Goal: Check status: Check status

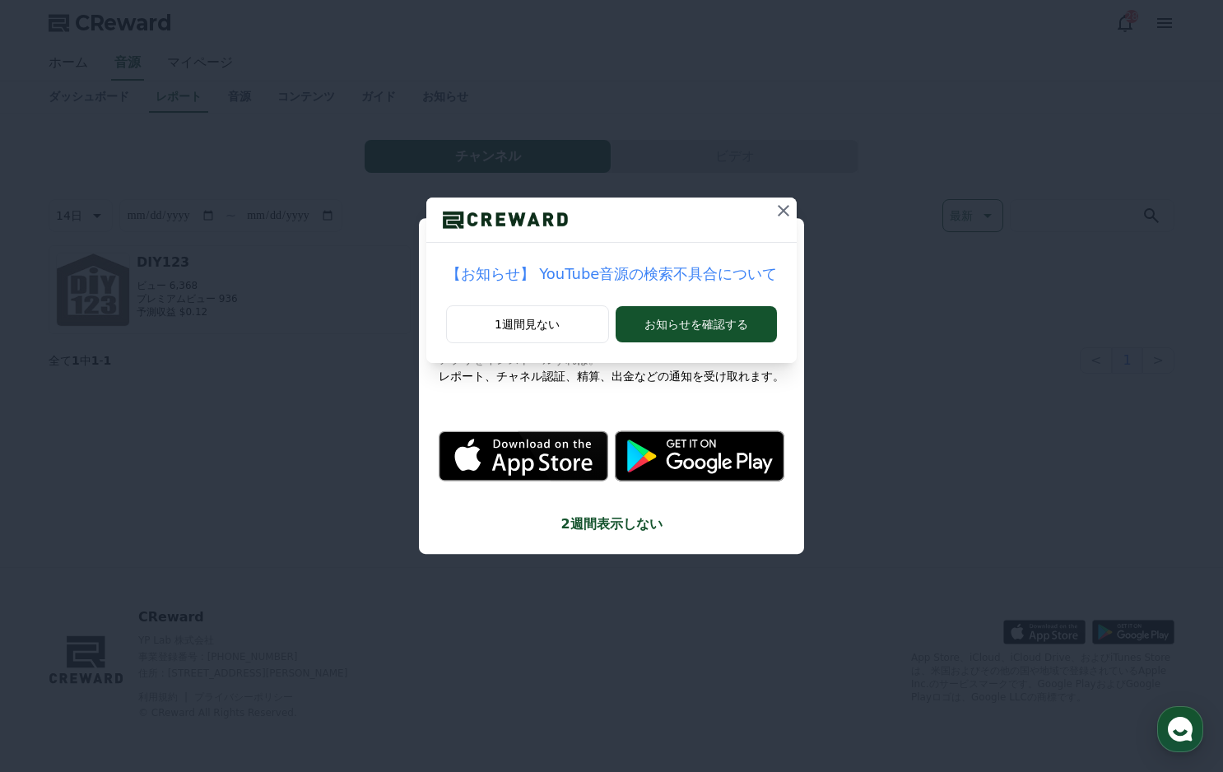
click at [784, 209] on icon at bounding box center [783, 211] width 20 height 20
click at [765, 210] on icon at bounding box center [774, 211] width 20 height 20
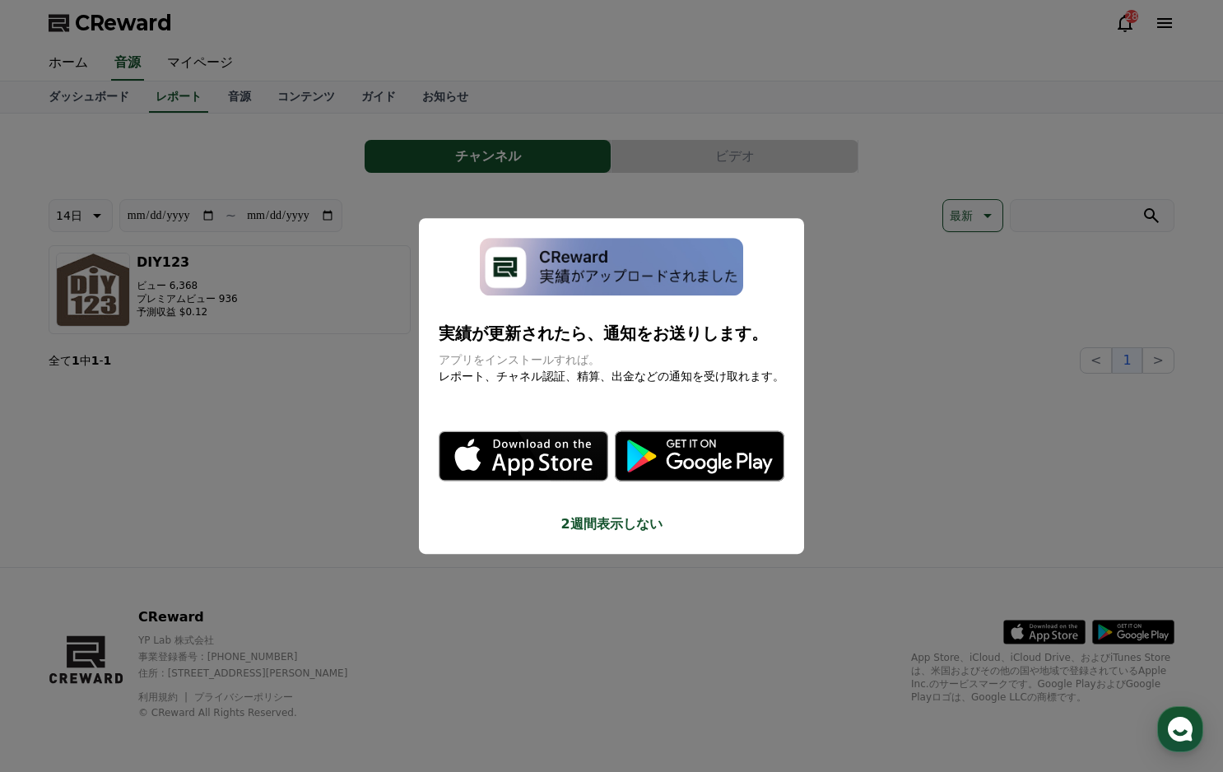
click at [599, 207] on button "close modal" at bounding box center [611, 386] width 1223 height 772
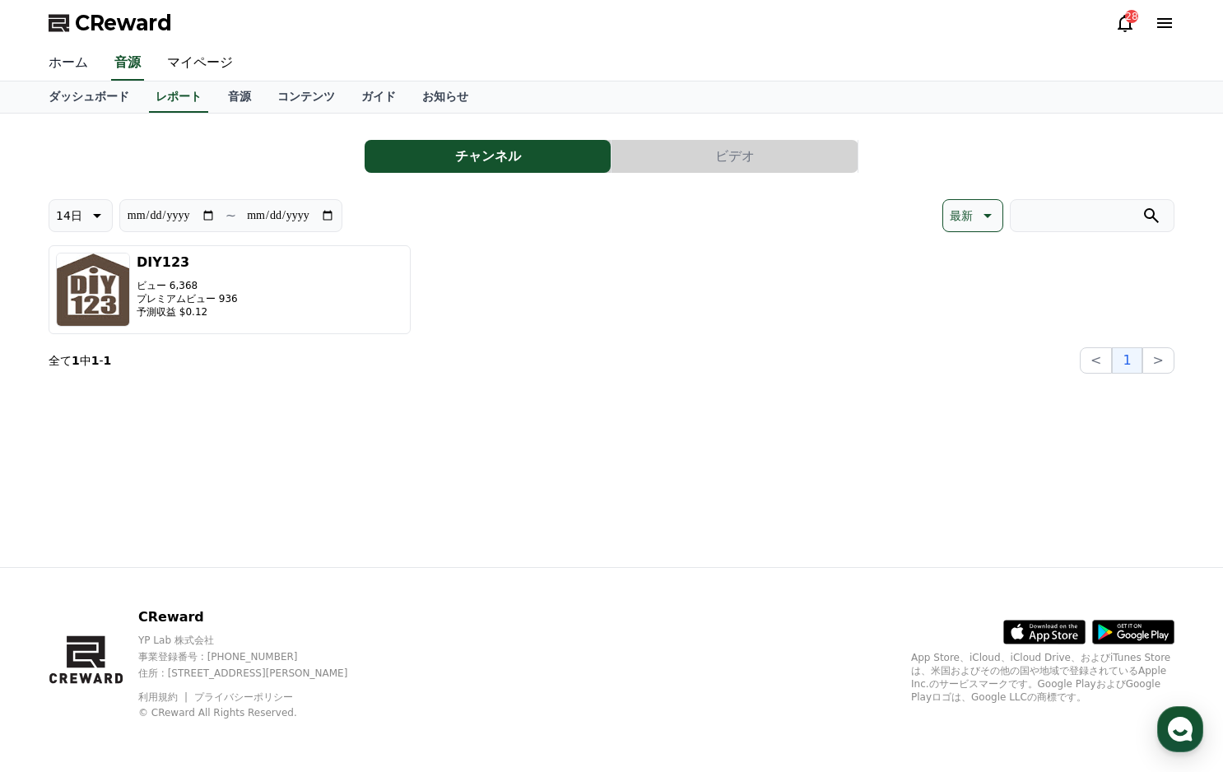
click at [69, 53] on link "ホーム" at bounding box center [68, 63] width 66 height 35
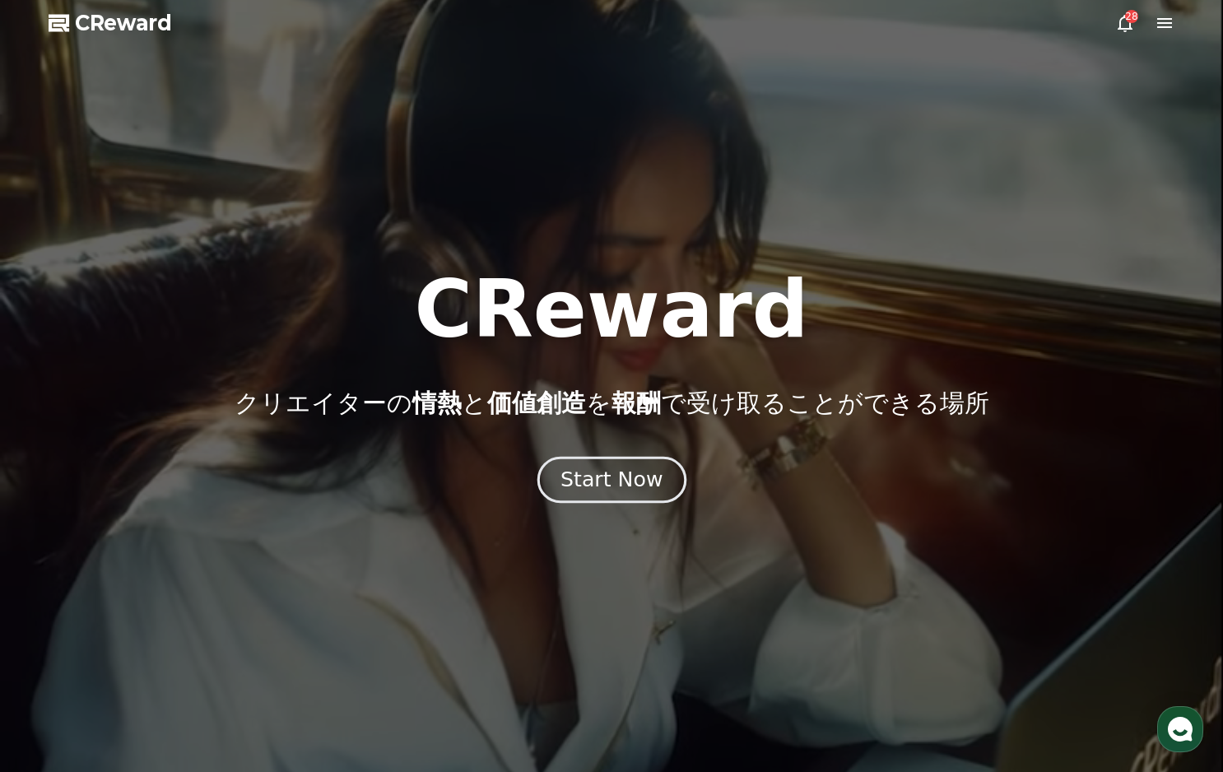
click at [653, 478] on div "Start Now" at bounding box center [611, 480] width 102 height 28
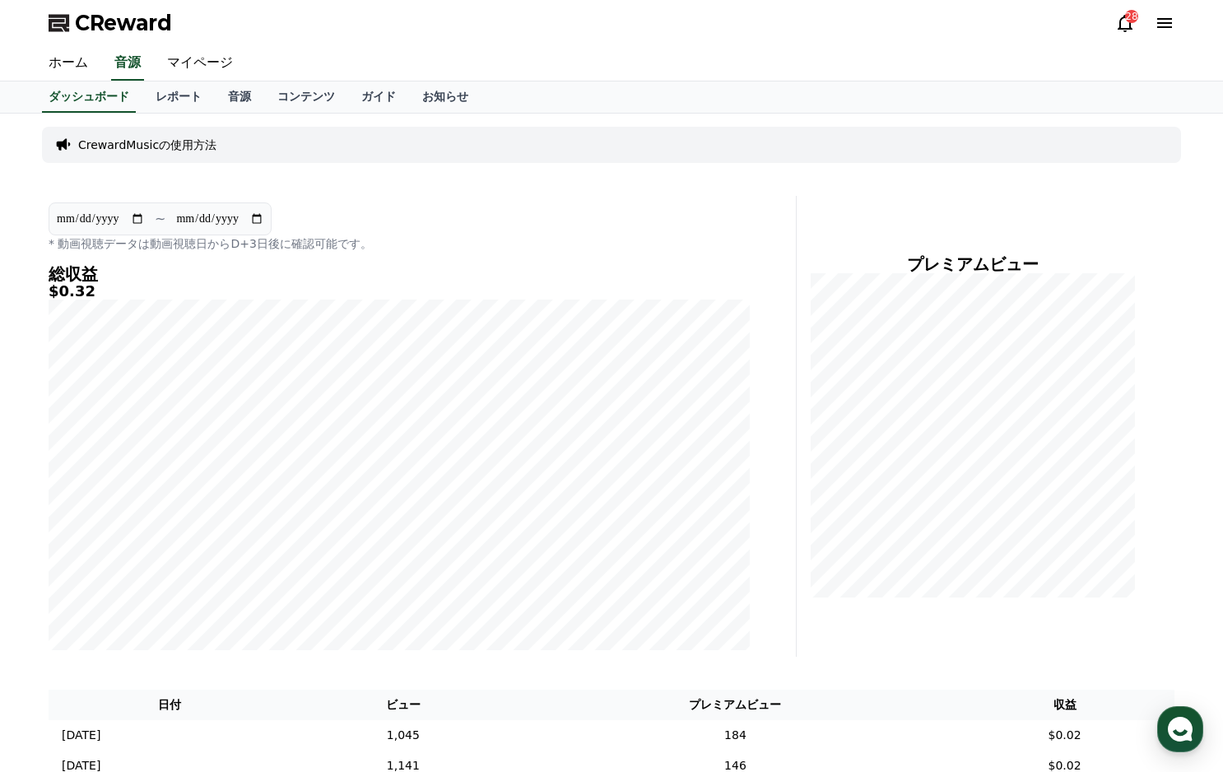
click at [1122, 28] on icon at bounding box center [1124, 23] width 15 height 17
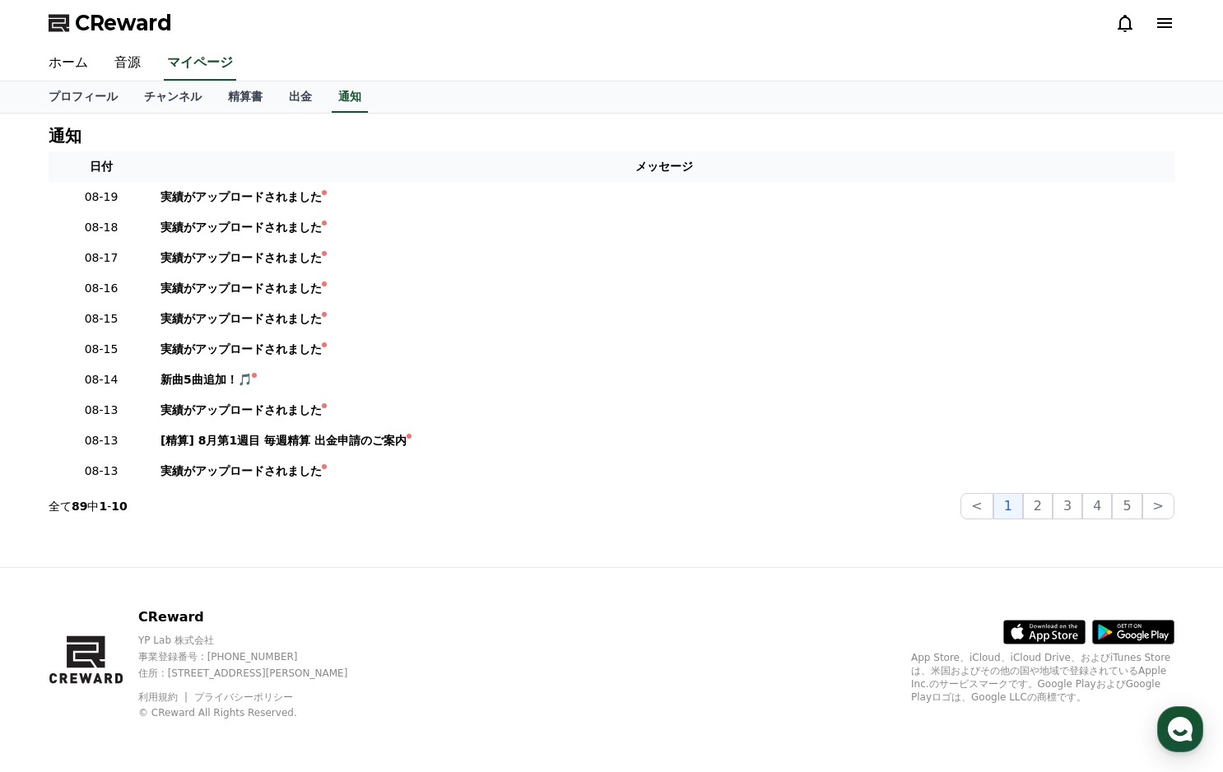
click at [634, 64] on div "ホーム 音源 マイページ" at bounding box center [611, 63] width 1152 height 35
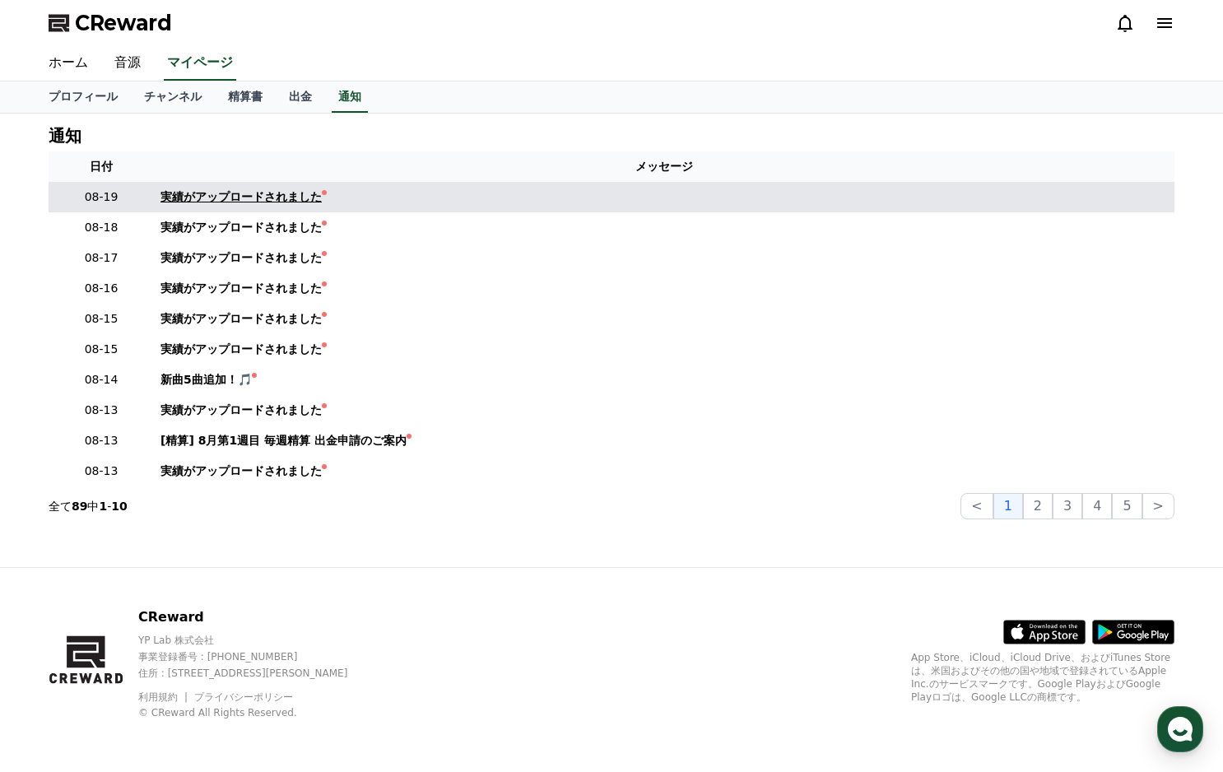
click at [231, 195] on div "実績がアップロードされました" at bounding box center [240, 196] width 161 height 17
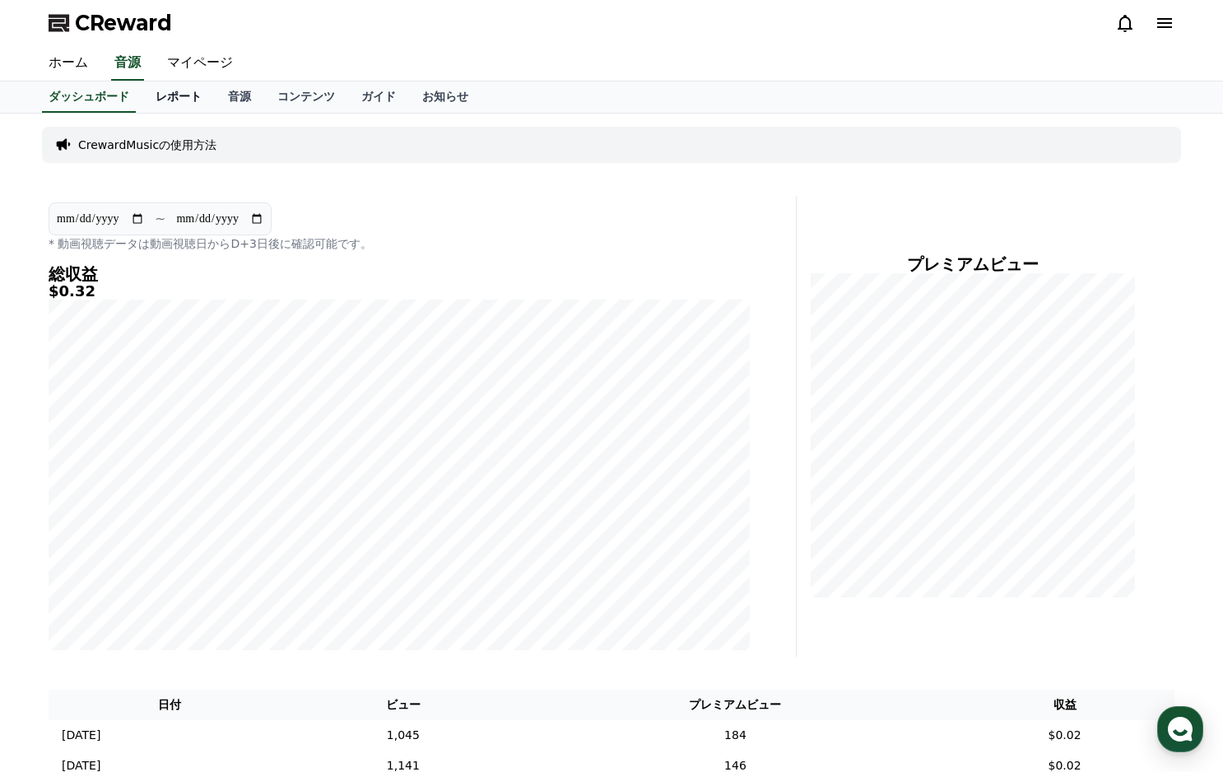
click at [158, 95] on link "レポート" at bounding box center [178, 96] width 72 height 31
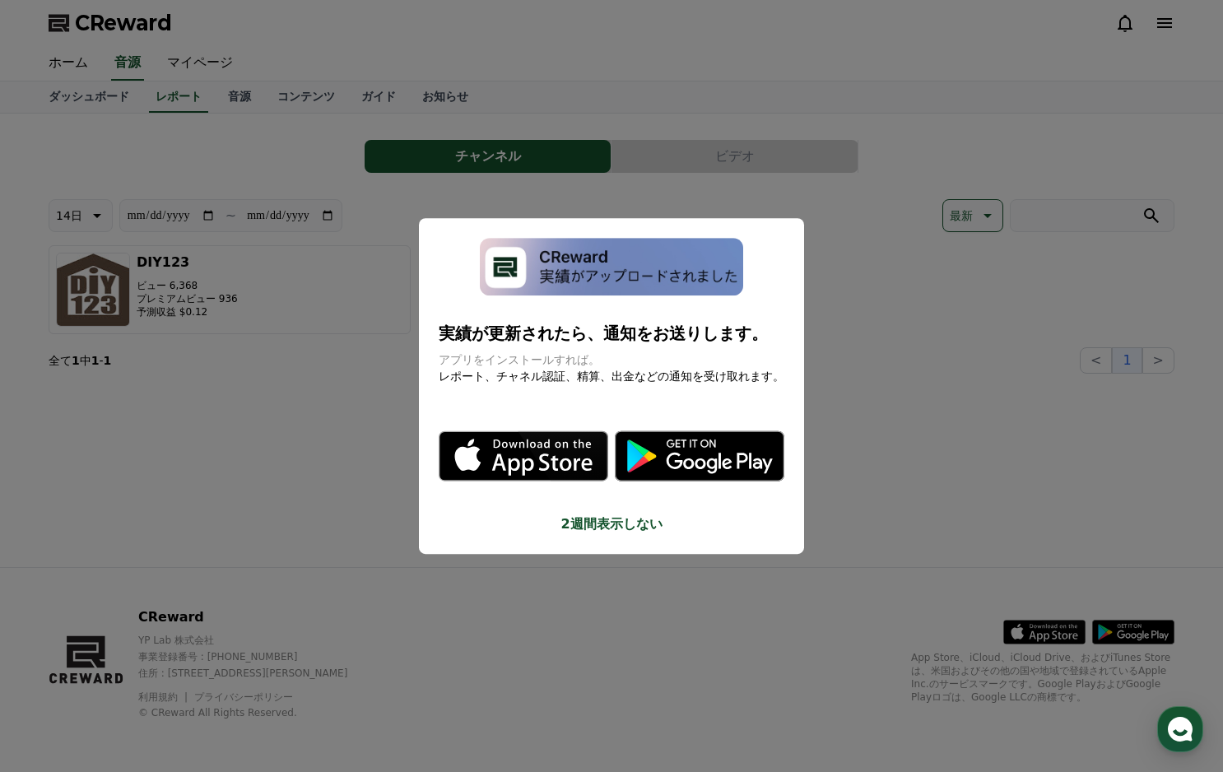
click at [601, 521] on button "2週間表示しない" at bounding box center [612, 524] width 346 height 20
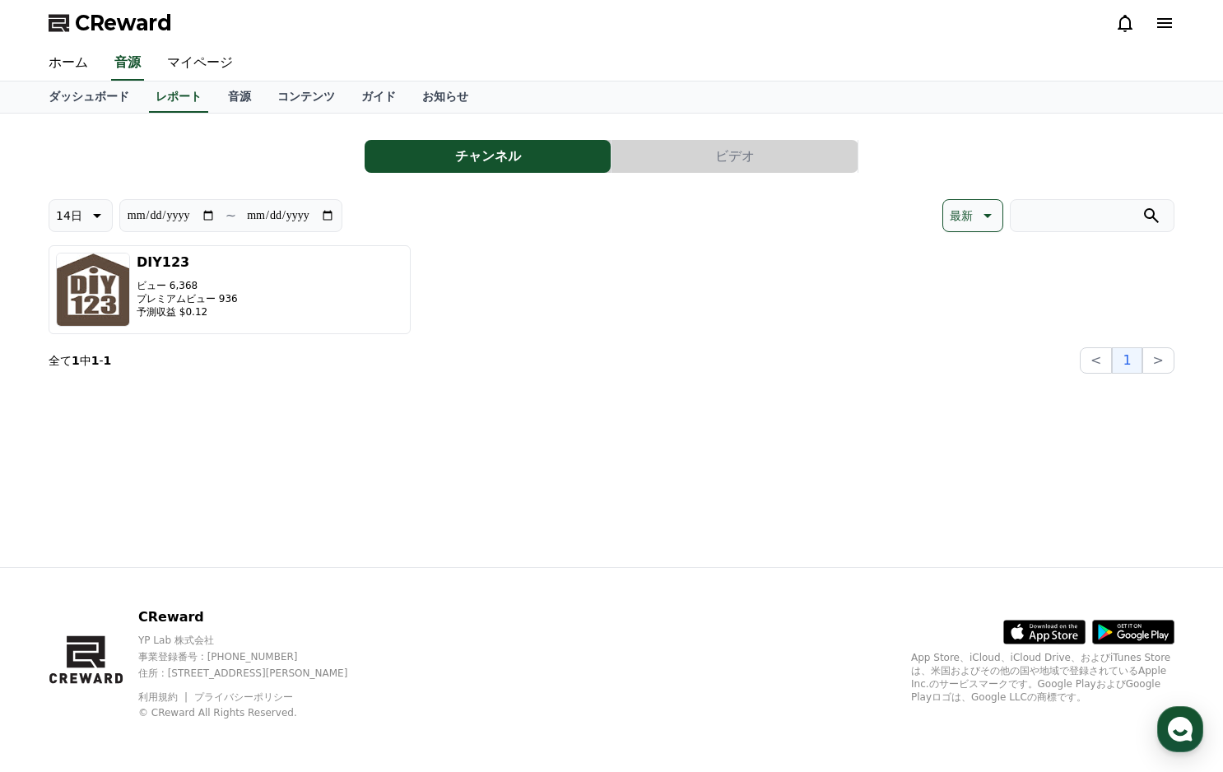
click at [88, 214] on icon at bounding box center [96, 216] width 20 height 20
click at [79, 421] on button "90日" at bounding box center [68, 429] width 39 height 36
type input "**********"
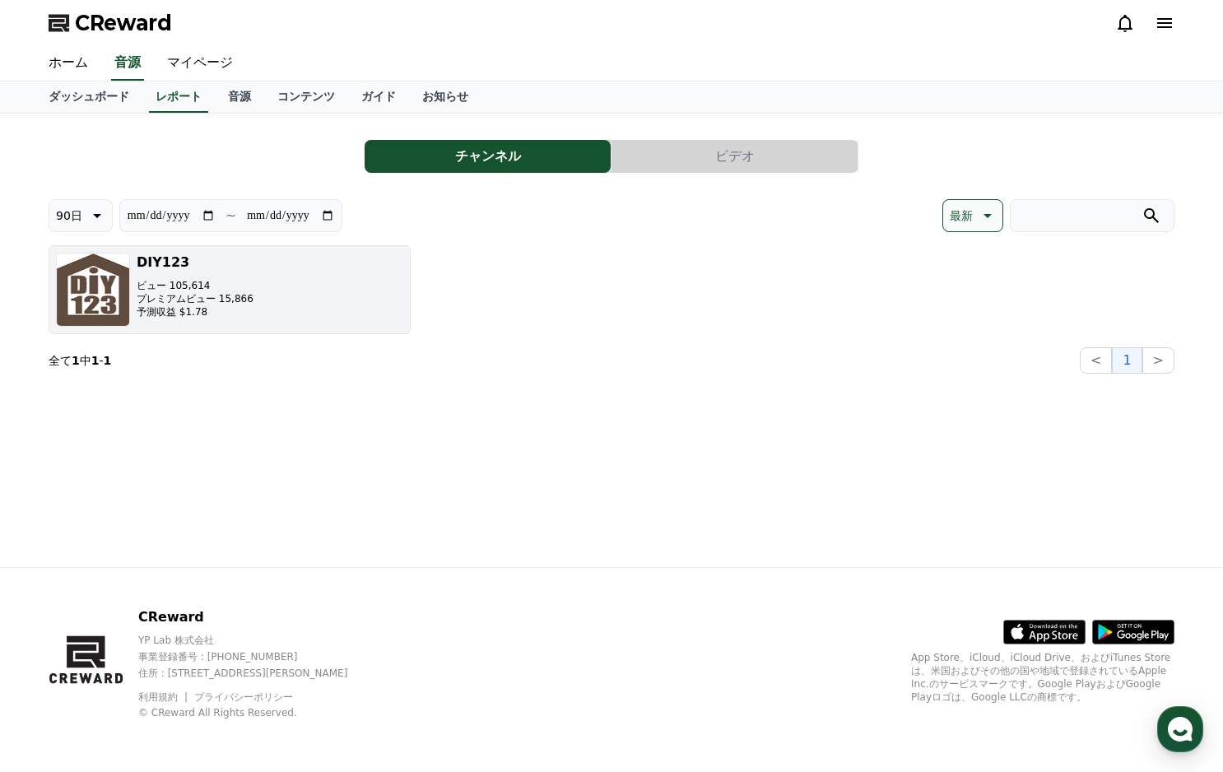
click at [318, 303] on button "DIY123 ビュー 105,614 プレミアムビュー 15,866 予測収益 $1.78" at bounding box center [230, 289] width 362 height 89
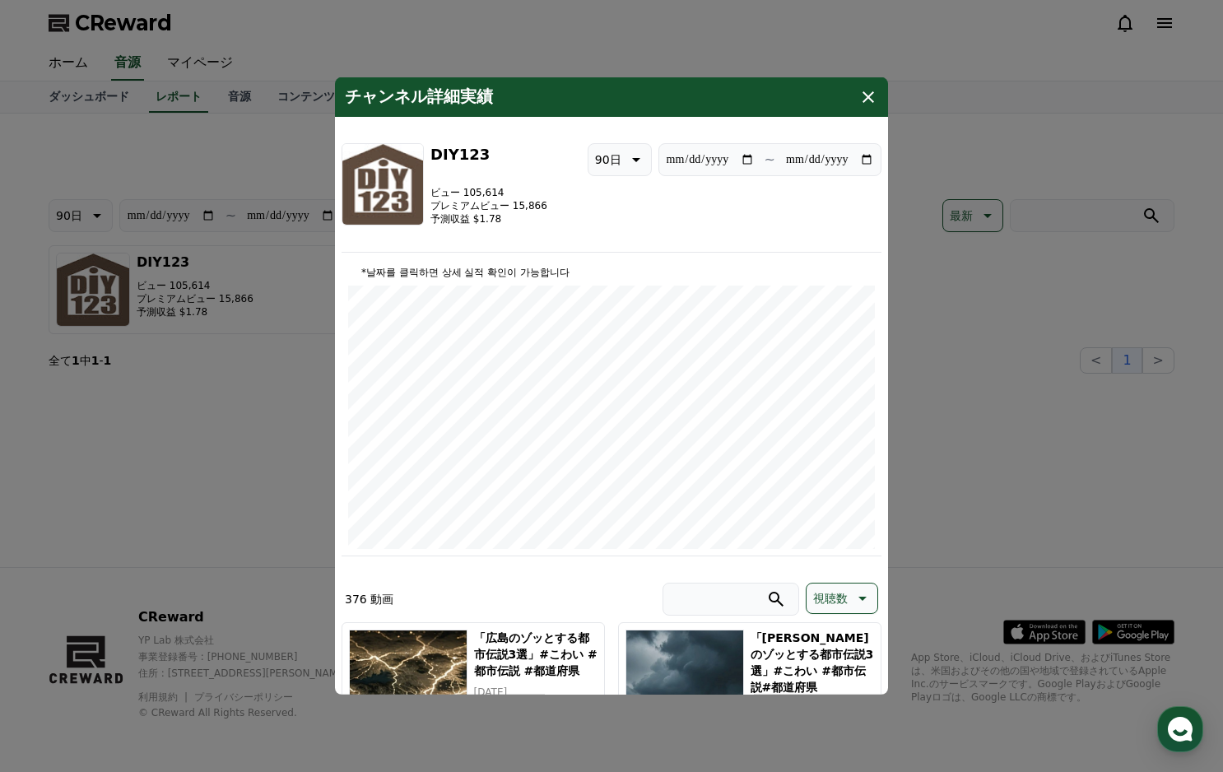
click at [873, 92] on icon "modal" at bounding box center [868, 97] width 12 height 12
